Goal: Task Accomplishment & Management: Manage account settings

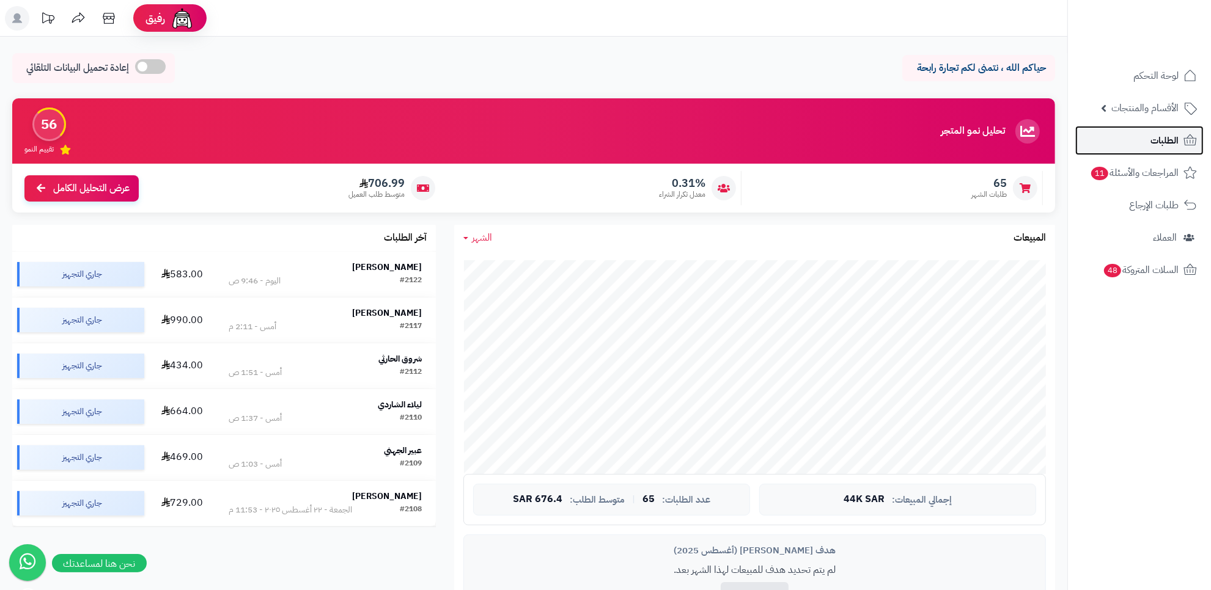
click at [1140, 133] on link "الطلبات" at bounding box center [1139, 140] width 128 height 29
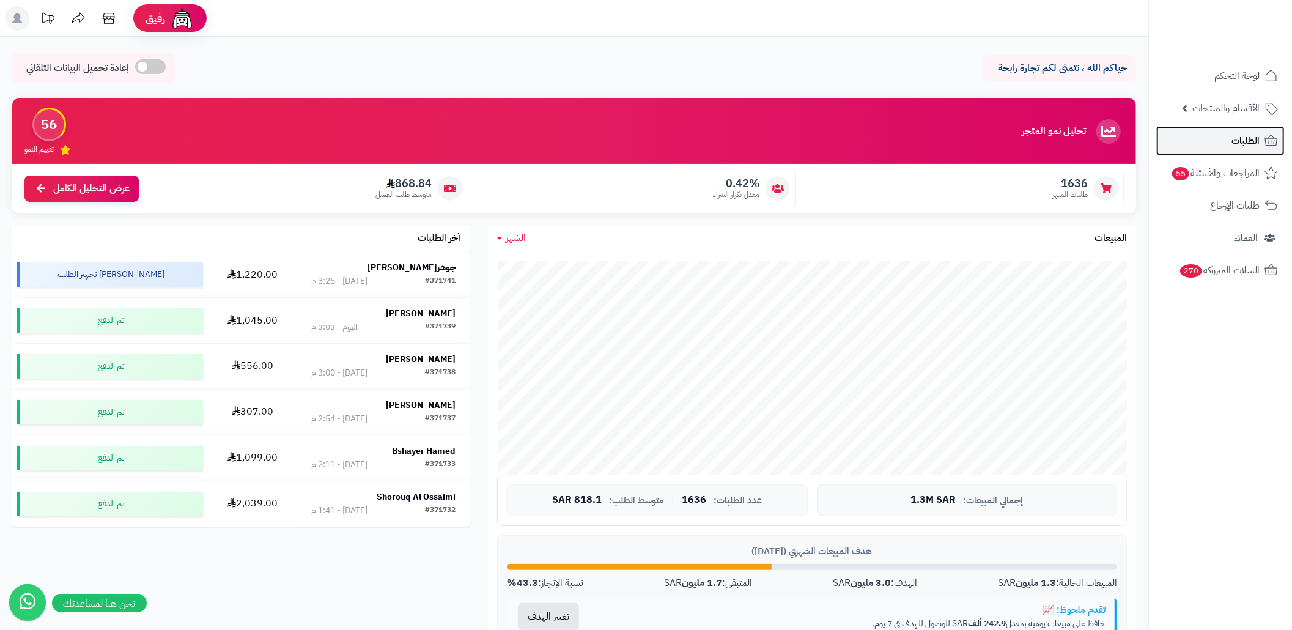
click at [1194, 145] on link "الطلبات" at bounding box center [1220, 140] width 128 height 29
